Goal: Navigation & Orientation: Find specific page/section

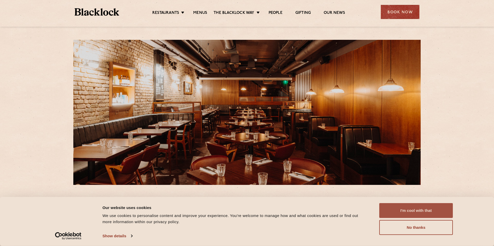
click at [416, 209] on button "I'm cool with that" at bounding box center [416, 210] width 74 height 15
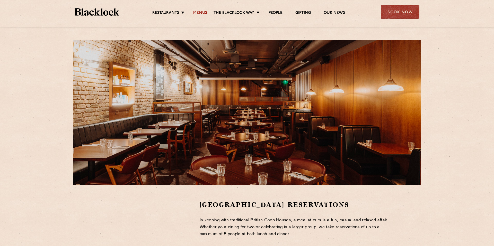
click at [200, 12] on link "Menus" at bounding box center [200, 14] width 14 height 6
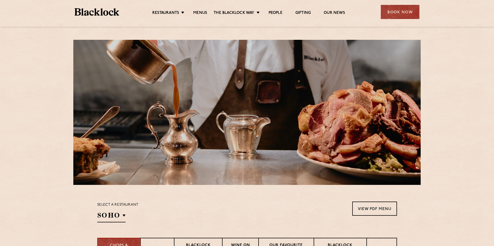
click at [97, 13] on img at bounding box center [97, 11] width 44 height 7
